Goal: Task Accomplishment & Management: Use online tool/utility

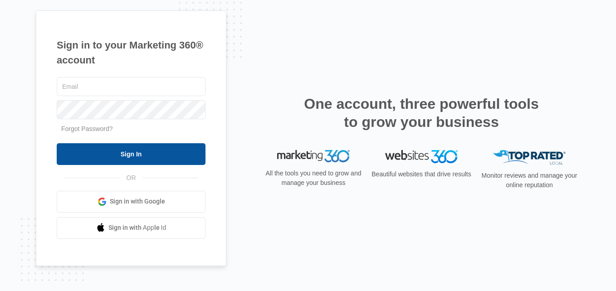
type input "[EMAIL_ADDRESS][DOMAIN_NAME]"
click at [110, 155] on input "Sign In" at bounding box center [131, 154] width 149 height 22
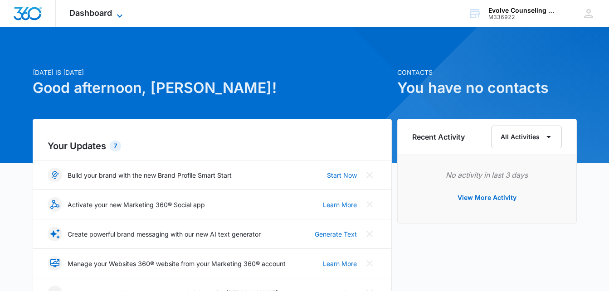
click at [121, 9] on div "Dashboard Apps Reputation Forms CRM Email Social Content Ads Intelligence Files…" at bounding box center [97, 13] width 83 height 27
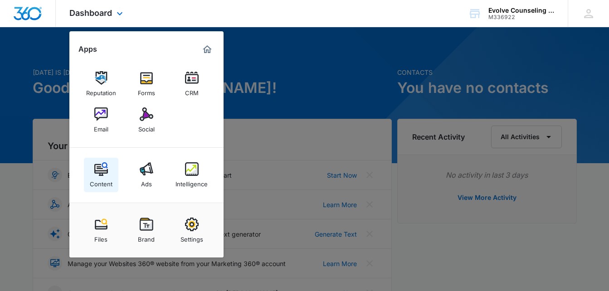
click at [101, 174] on img at bounding box center [101, 169] width 14 height 14
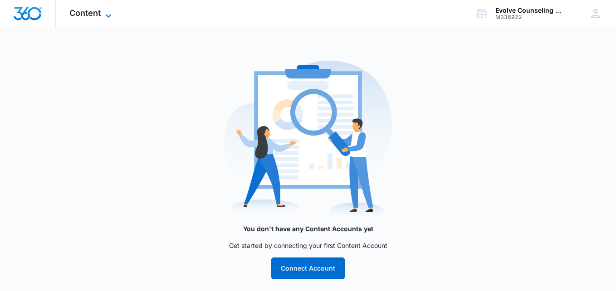
click at [106, 13] on icon at bounding box center [108, 15] width 11 height 11
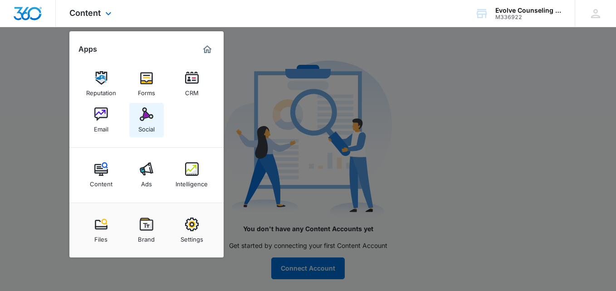
click at [151, 127] on div "Social" at bounding box center [146, 127] width 16 height 12
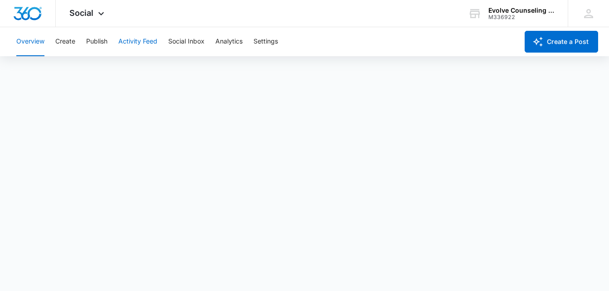
click at [134, 45] on button "Activity Feed" at bounding box center [137, 41] width 39 height 29
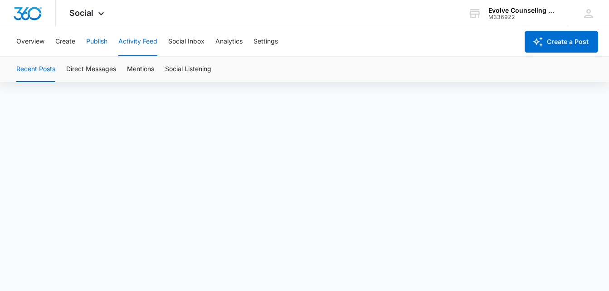
click at [94, 40] on button "Publish" at bounding box center [96, 41] width 21 height 29
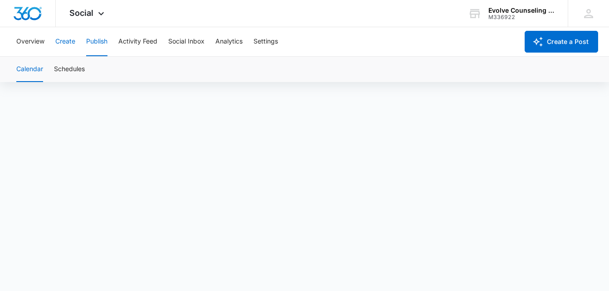
click at [67, 43] on button "Create" at bounding box center [65, 41] width 20 height 29
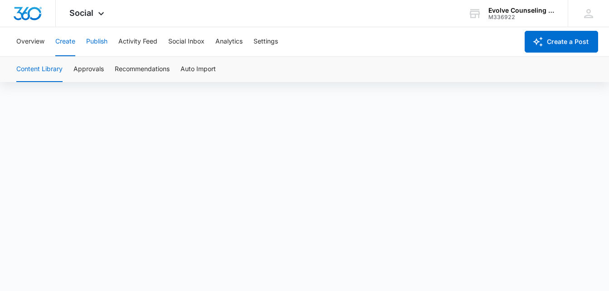
click at [102, 44] on button "Publish" at bounding box center [96, 41] width 21 height 29
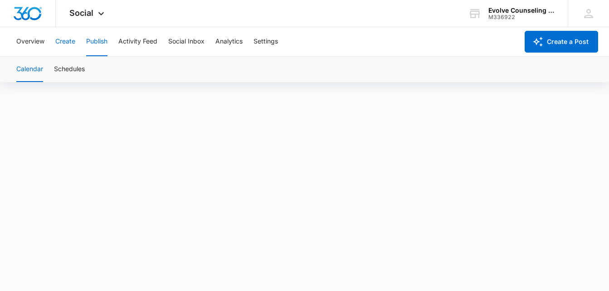
click at [59, 39] on button "Create" at bounding box center [65, 41] width 20 height 29
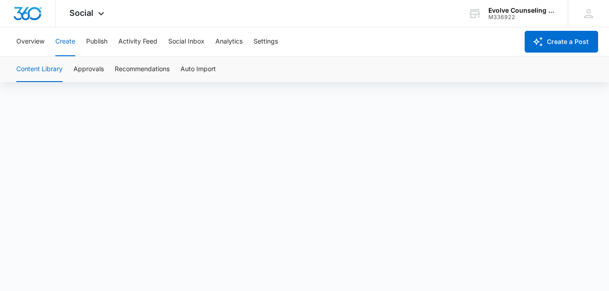
scroll to position [6, 0]
